Goal: Find specific fact: Find specific fact

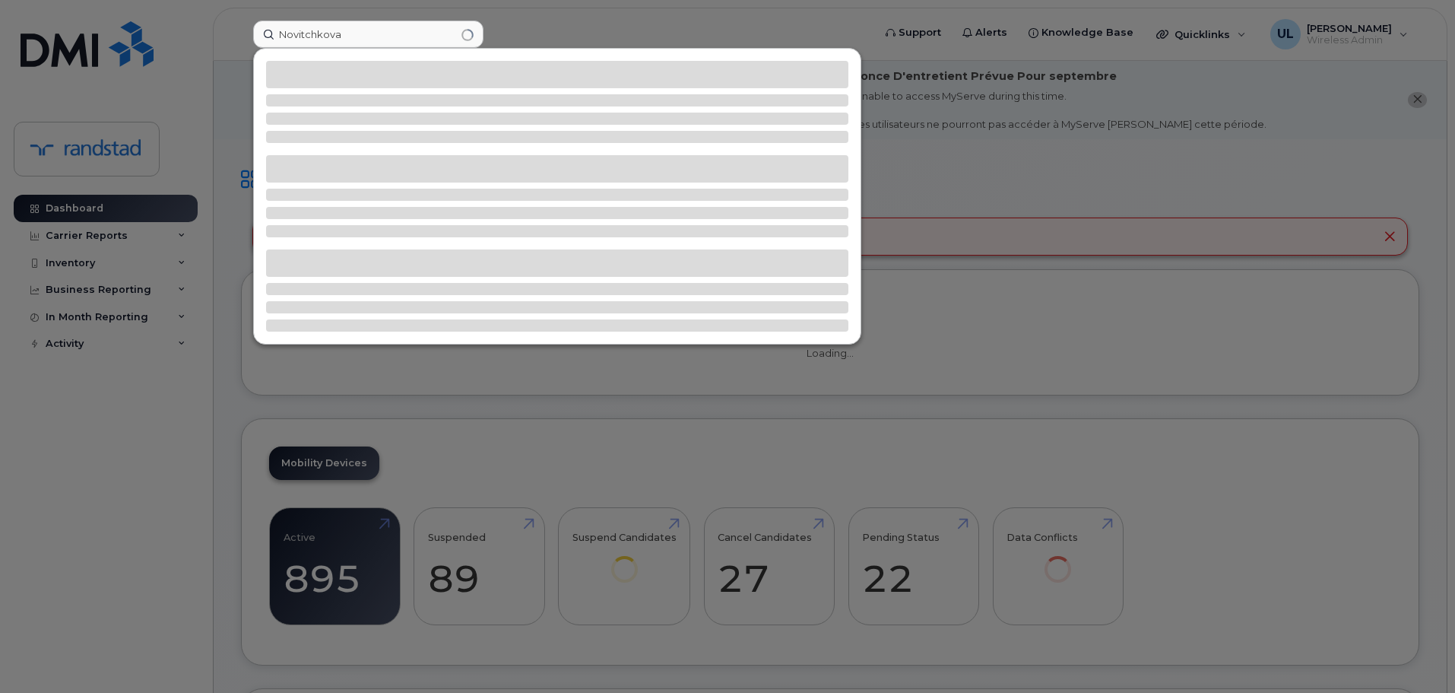
type input "Novitchkova"
click at [403, 93] on div at bounding box center [557, 196] width 607 height 295
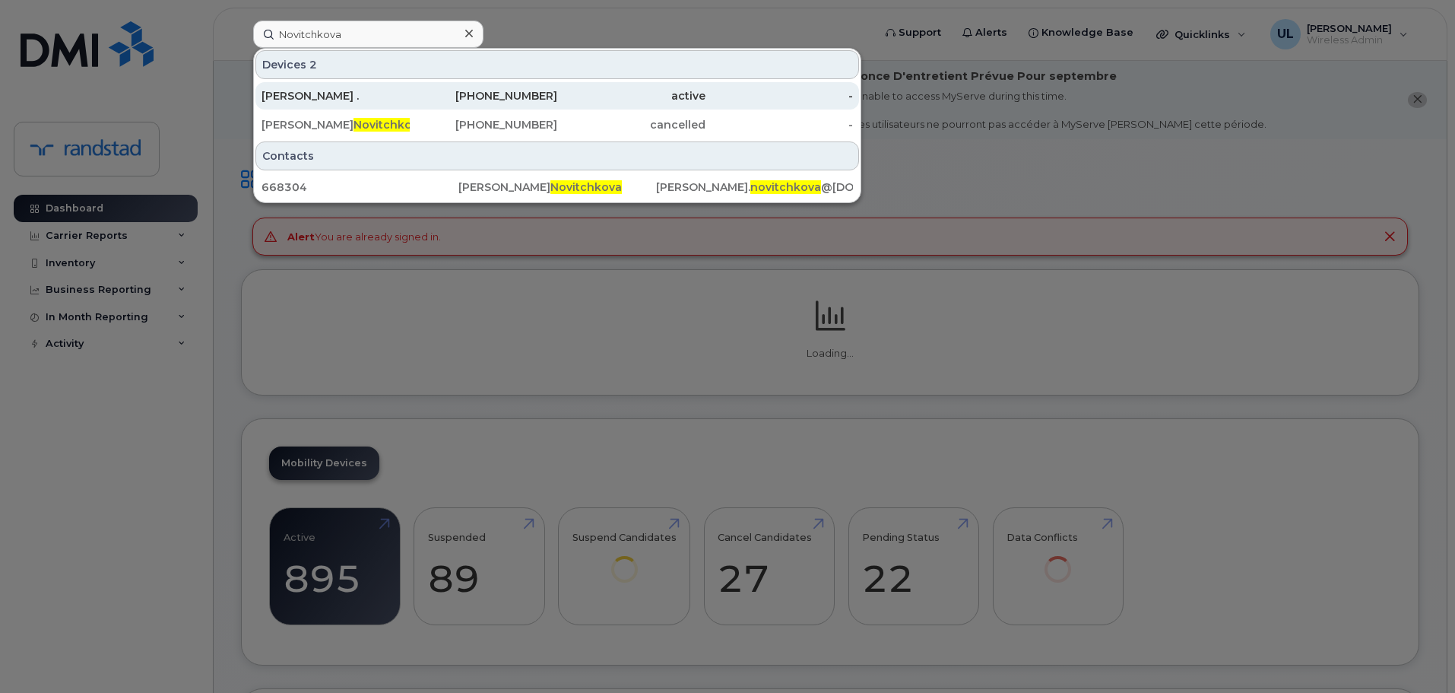
click at [403, 93] on div "[PERSON_NAME] ." at bounding box center [336, 95] width 148 height 15
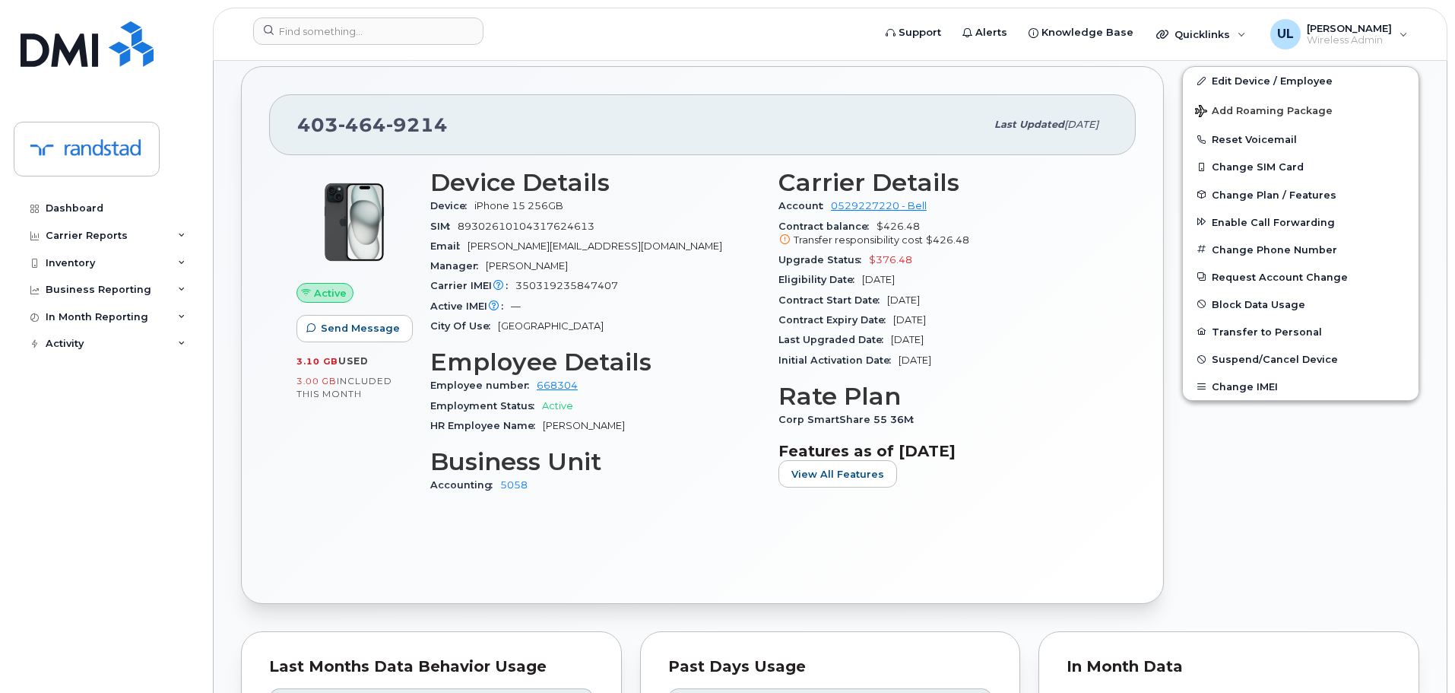
scroll to position [456, 0]
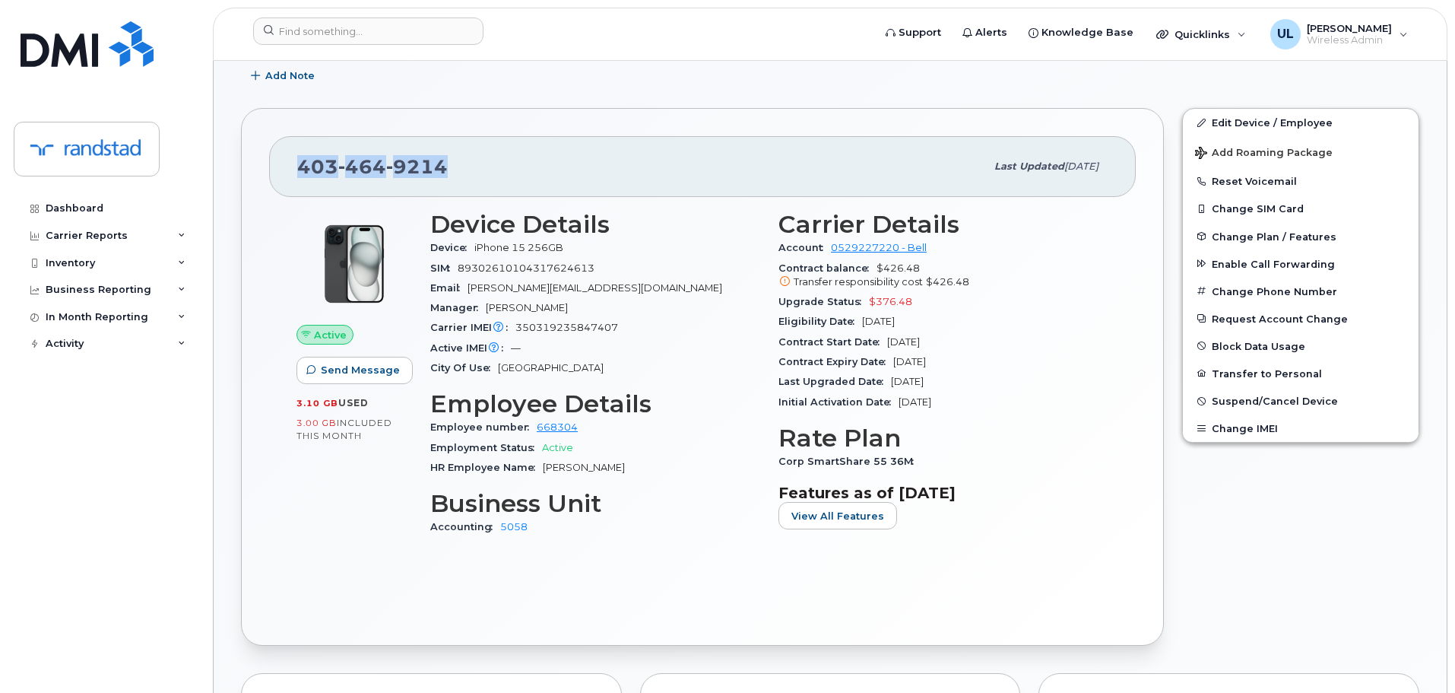
drag, startPoint x: 279, startPoint y: 171, endPoint x: 519, endPoint y: 165, distance: 239.6
click at [519, 165] on div "403 464 9214 Last updated Aug 28, 2025" at bounding box center [702, 166] width 867 height 61
